Goal: Task Accomplishment & Management: Use online tool/utility

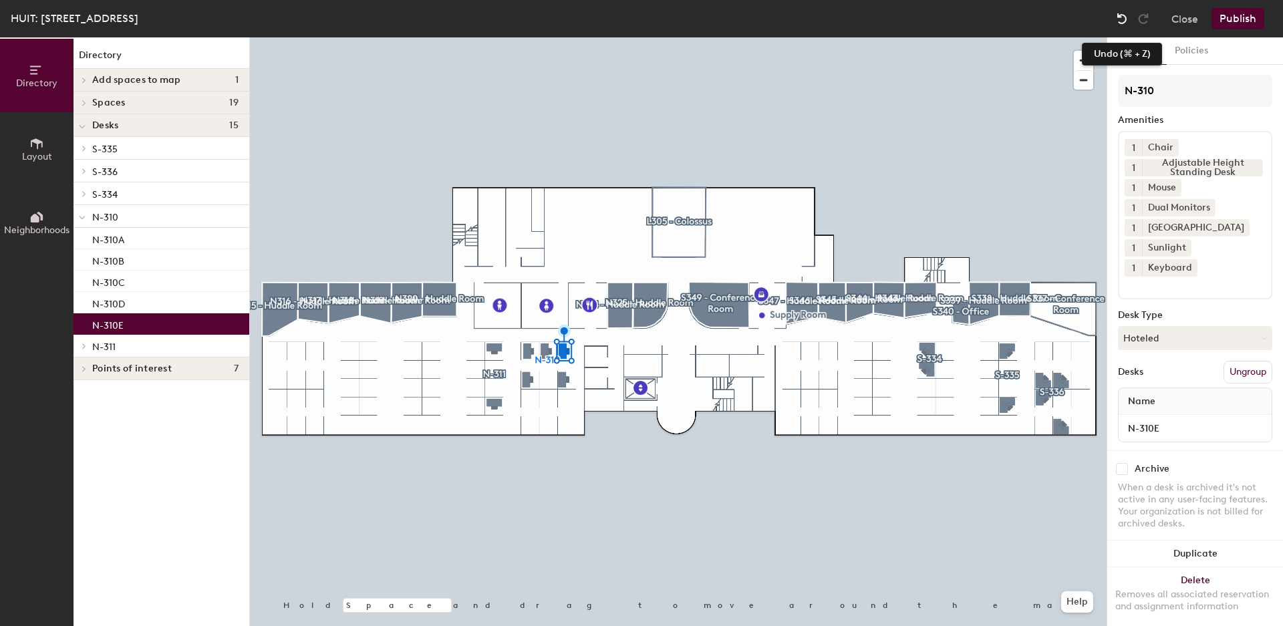
click at [1118, 19] on img at bounding box center [1121, 18] width 13 height 13
click at [1124, 19] on img at bounding box center [1121, 18] width 13 height 13
click at [1180, 22] on button "Close" at bounding box center [1185, 18] width 27 height 21
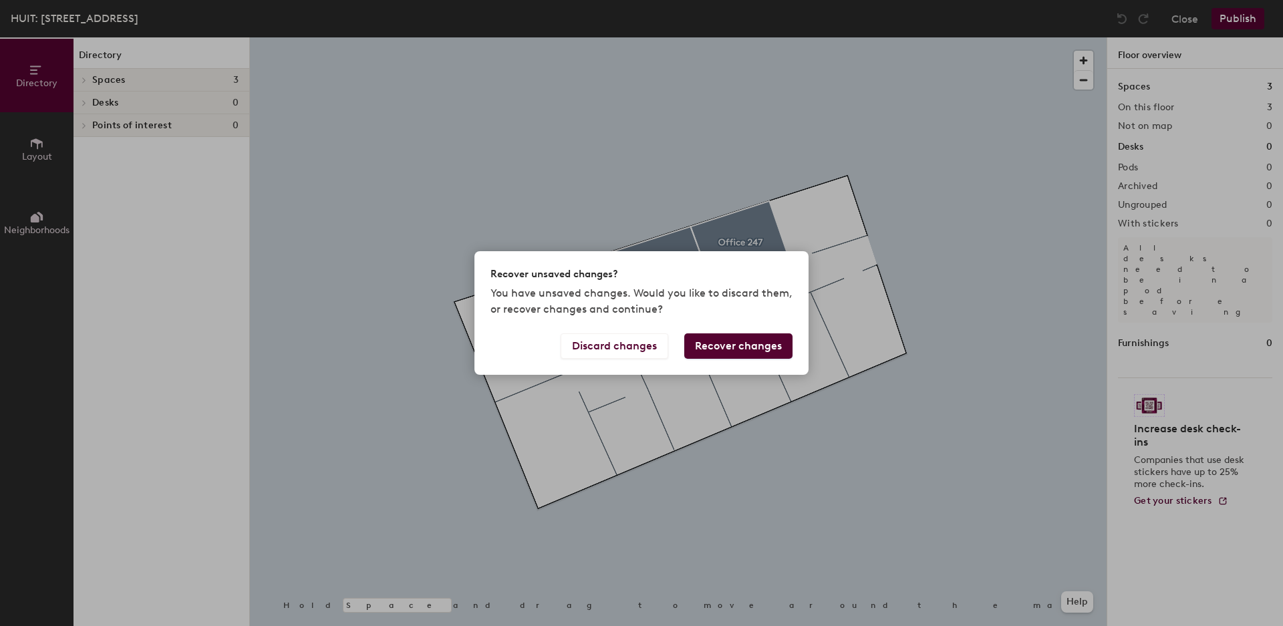
click at [703, 345] on button "Recover changes" at bounding box center [738, 346] width 108 height 25
